Goal: Information Seeking & Learning: Learn about a topic

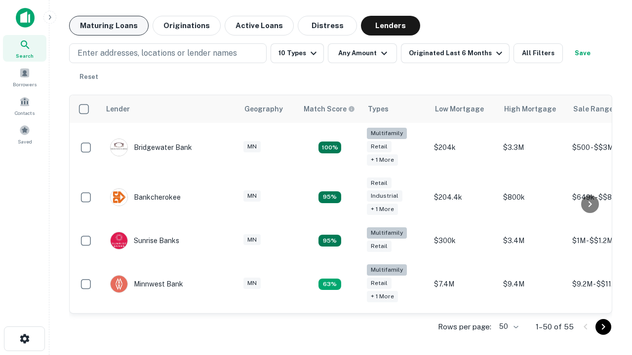
click at [109, 26] on button "Maturing Loans" at bounding box center [108, 26] width 79 height 20
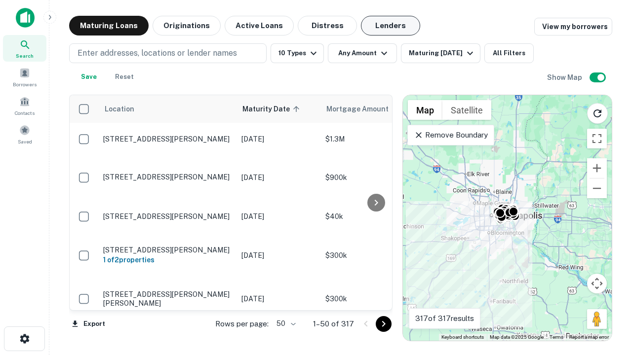
click at [390, 26] on button "Lenders" at bounding box center [390, 26] width 59 height 20
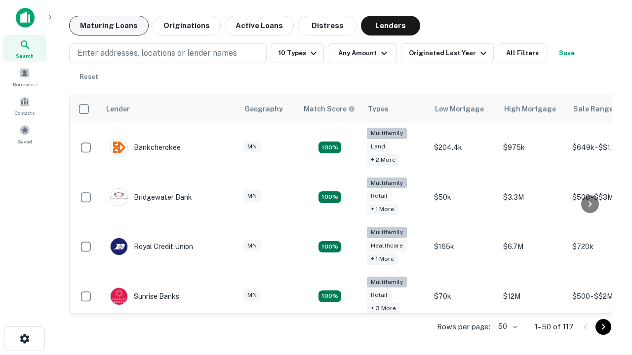
click at [109, 26] on button "Maturing Loans" at bounding box center [108, 26] width 79 height 20
